Goal: Information Seeking & Learning: Check status

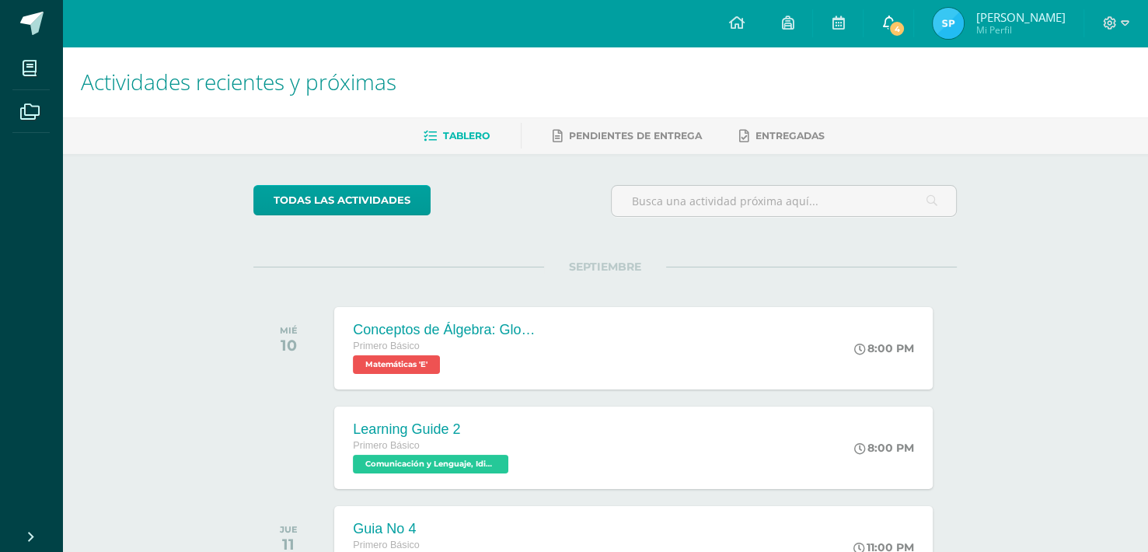
click at [905, 21] on span "4" at bounding box center [896, 28] width 17 height 17
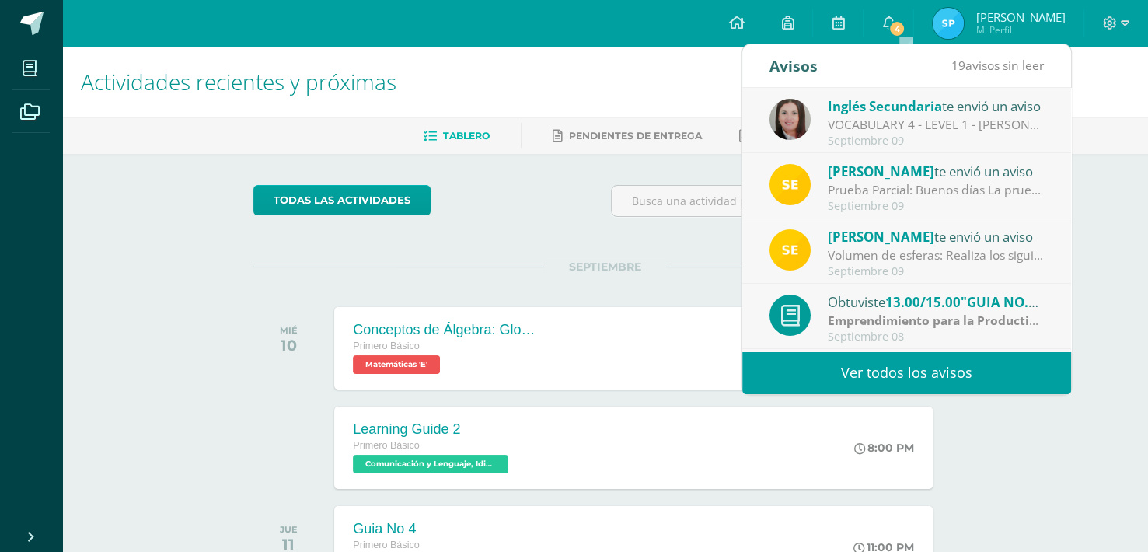
click at [870, 121] on div "VOCABULARY 4 - LEVEL 1 - [PERSON_NAME]: Dear students, I'm sending you the docu…" at bounding box center [936, 125] width 216 height 18
click at [910, 187] on div "Prueba Parcial: Buenos días La prueba Parcial se realizará la próxima semana en…" at bounding box center [936, 190] width 216 height 18
click at [978, 234] on div "[PERSON_NAME] te envió un aviso" at bounding box center [936, 236] width 216 height 20
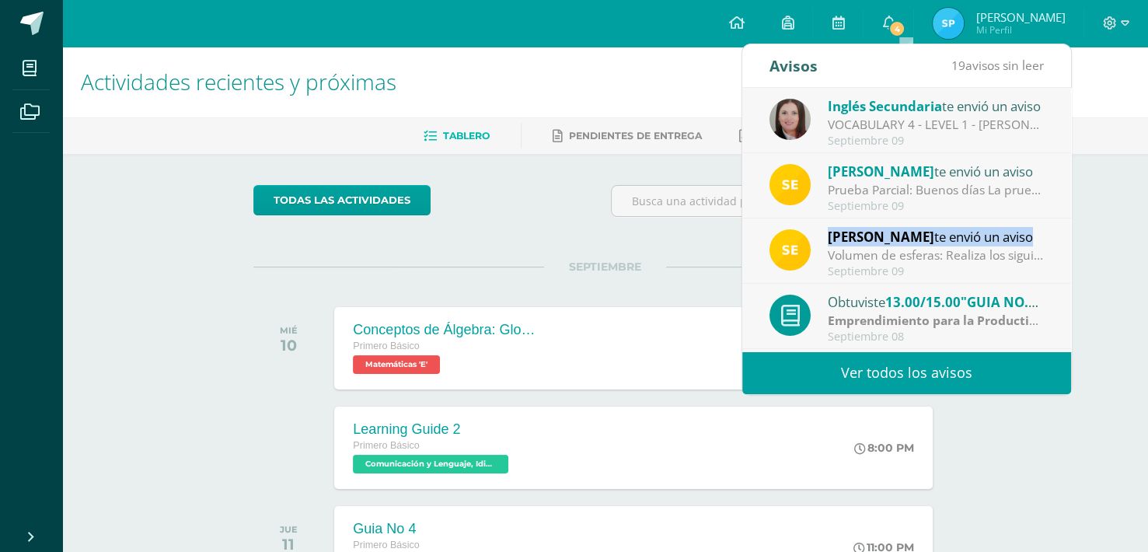
click at [978, 234] on div "[PERSON_NAME] te envió un aviso" at bounding box center [936, 236] width 216 height 20
click at [1011, 237] on div "[PERSON_NAME] te envió un aviso" at bounding box center [936, 236] width 216 height 20
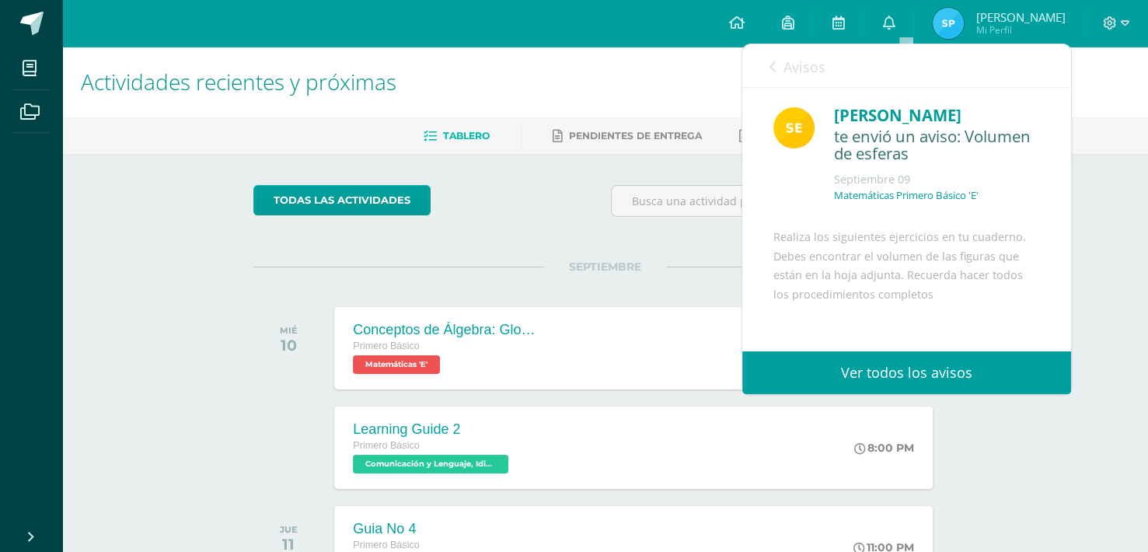
drag, startPoint x: 1011, startPoint y: 237, endPoint x: 1037, endPoint y: 332, distance: 98.4
click at [1037, 332] on div "Inglés Secundaria te envió un aviso VOCABULARY 4 - LEVEL 1 - [PERSON_NAME]: Dea…" at bounding box center [741, 219] width 657 height 263
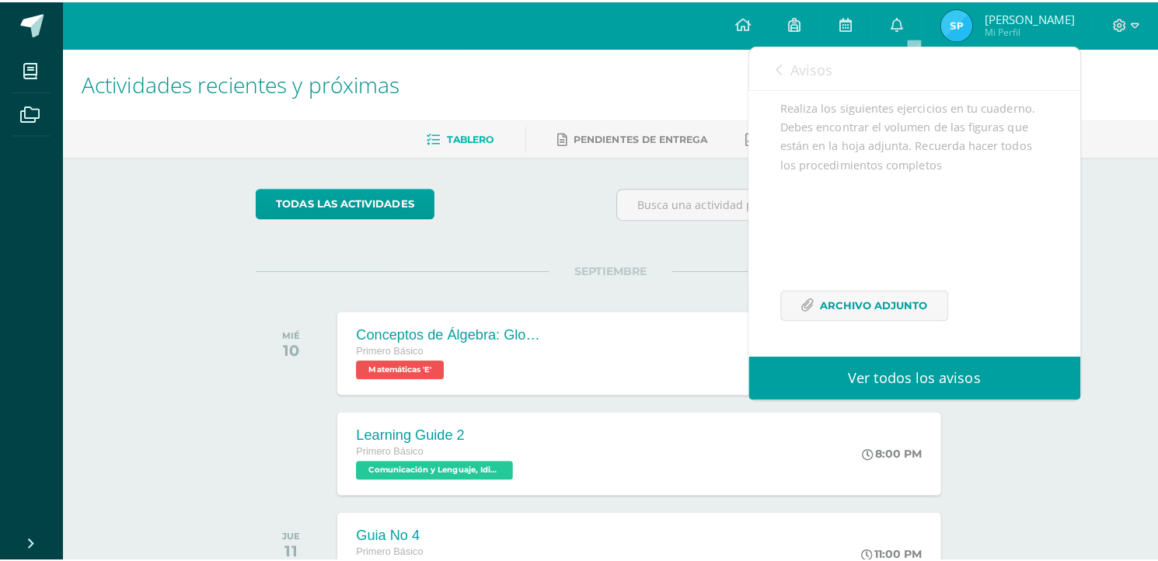
scroll to position [26, 0]
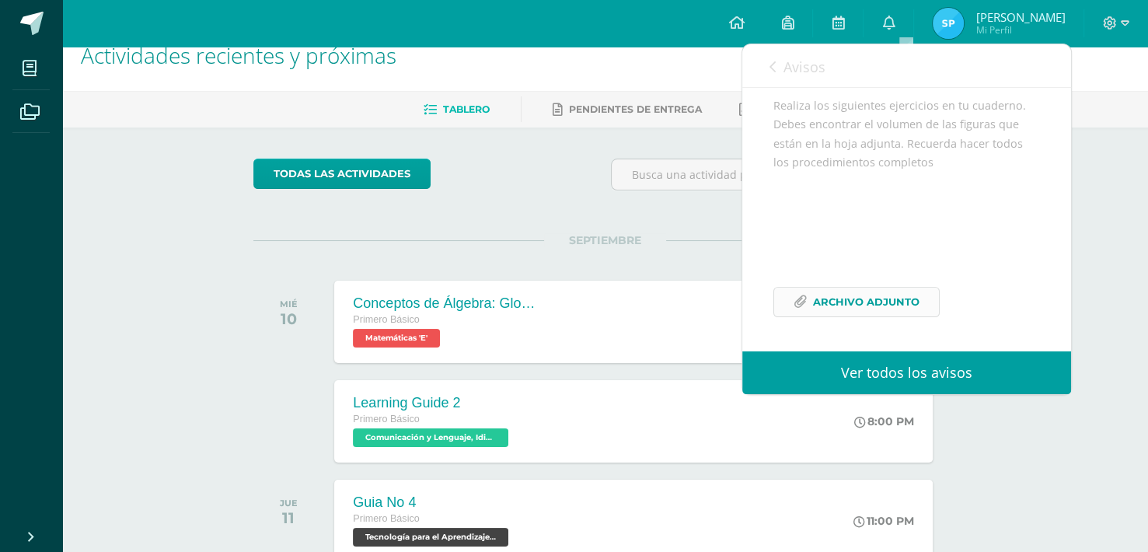
click at [902, 302] on span "Archivo Adjunto" at bounding box center [866, 302] width 106 height 29
